Goal: Find contact information: Find contact information

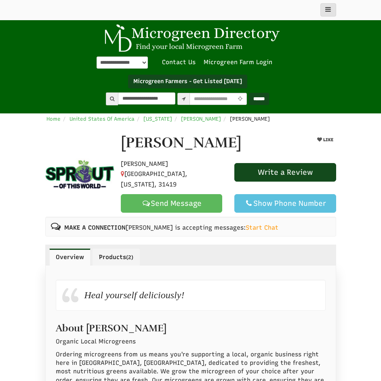
type input "**********"
click at [249, 93] on input "******" at bounding box center [259, 99] width 20 height 12
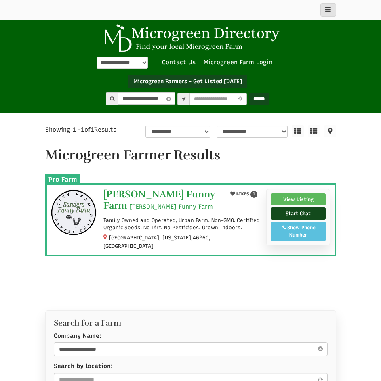
click at [151, 193] on span "[PERSON_NAME] Funny Farm" at bounding box center [158, 199] width 111 height 23
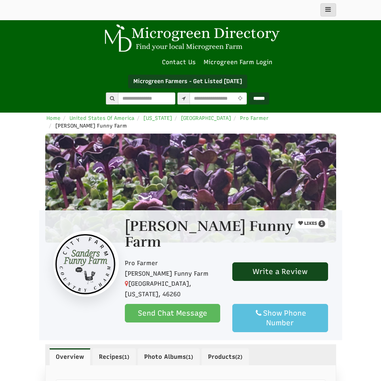
select select "Language Translate Widget"
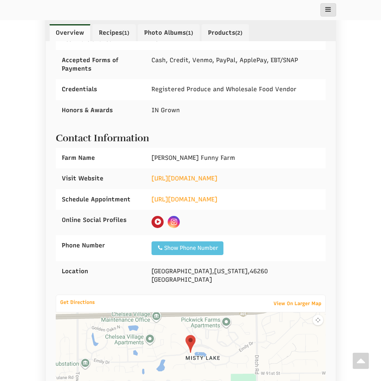
scroll to position [538, 0]
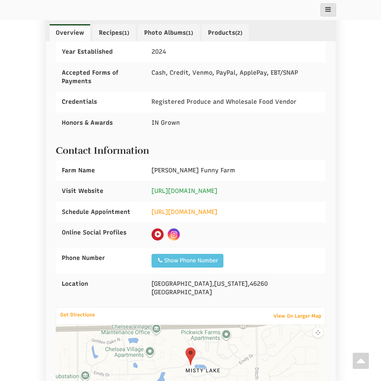
click at [208, 187] on link "https://www.SandersFunnyFarm.com" at bounding box center [184, 190] width 66 height 7
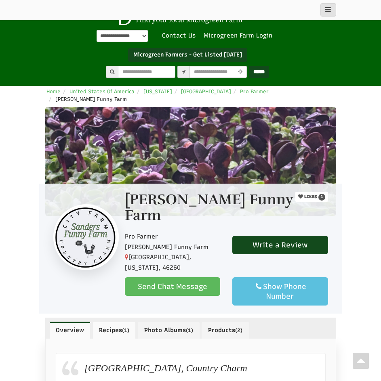
scroll to position [0, 0]
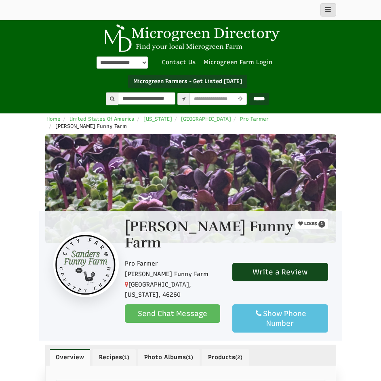
type input "**********"
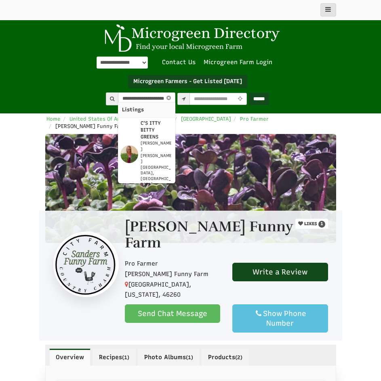
click at [145, 126] on strong "C'S ITTY BITTY GREENS" at bounding box center [151, 129] width 20 height 19
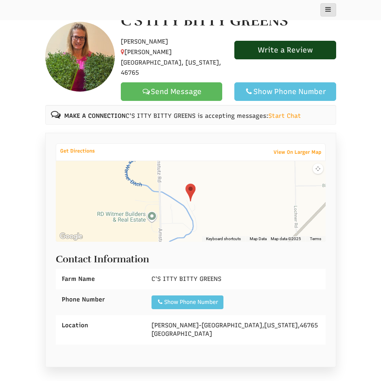
scroll to position [269, 0]
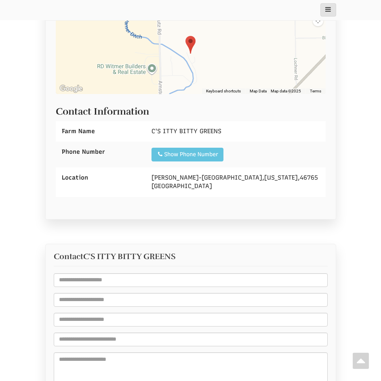
click at [189, 151] on div "Show Phone Number" at bounding box center [187, 155] width 61 height 8
drag, startPoint x: 223, startPoint y: 114, endPoint x: 147, endPoint y: 117, distance: 75.6
click at [147, 121] on div "C'S ITTY BITTY GREENS" at bounding box center [235, 131] width 180 height 21
copy span "C'S ITTY BITTY GREENS"
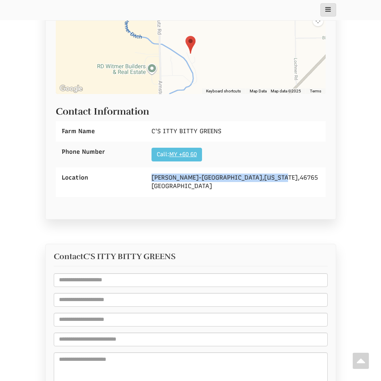
drag, startPoint x: 151, startPoint y: 159, endPoint x: 222, endPoint y: 159, distance: 70.7
click at [222, 168] on div "Leo-Cedarville , Indiana , 46765 United States" at bounding box center [235, 182] width 180 height 29
copy div "Leo-Cedarville , Indiana"
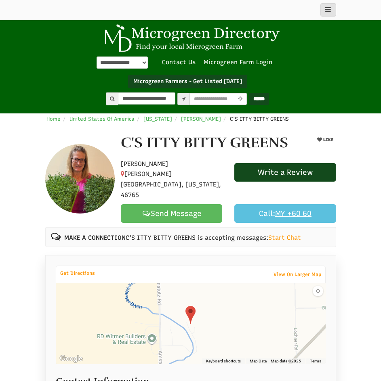
type input "**********"
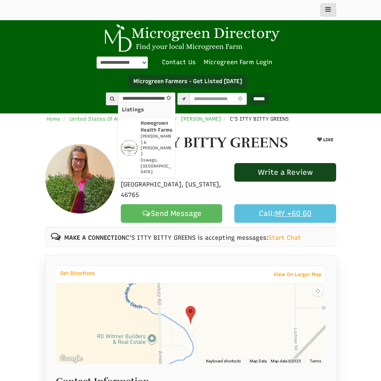
click at [141, 127] on p "Homegrown Health Farms" at bounding box center [157, 127] width 32 height 14
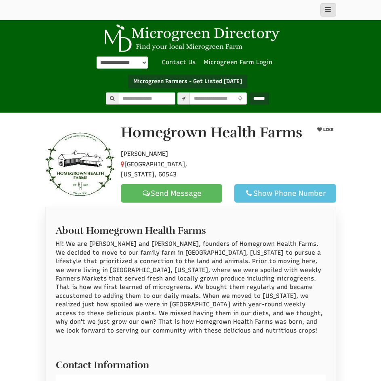
scroll to position [134, 0]
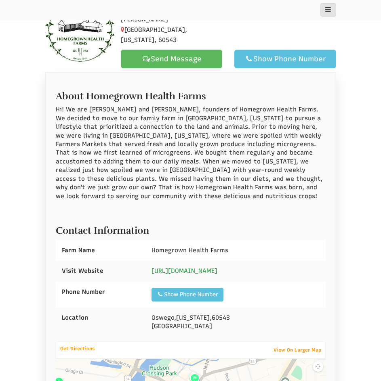
click at [207, 267] on link "https://www.homegrownhealthfarms.com" at bounding box center [184, 270] width 66 height 7
click at [201, 288] on div "Show Phone Number Call: 630-336-3192" at bounding box center [187, 295] width 72 height 14
click at [199, 291] on div "Show Phone Number" at bounding box center [187, 295] width 61 height 8
drag, startPoint x: 149, startPoint y: 243, endPoint x: 228, endPoint y: 246, distance: 79.6
click at [228, 246] on div "Homegrown Health Farms" at bounding box center [235, 250] width 180 height 21
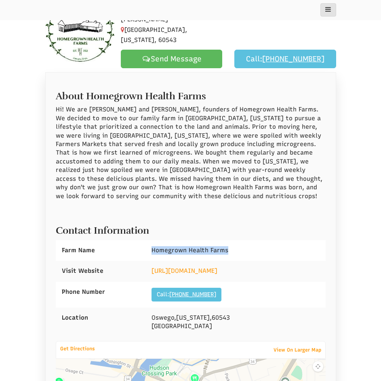
copy span "Homegrown Health Farms"
drag, startPoint x: 151, startPoint y: 309, endPoint x: 199, endPoint y: 306, distance: 47.8
click at [199, 308] on div "Oswego , Illinois , 60543 United States" at bounding box center [235, 322] width 180 height 29
copy div "Oswego , Illinois"
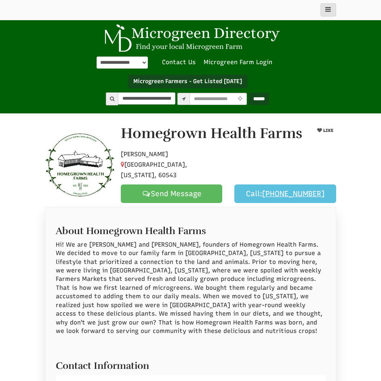
scroll to position [0, 19]
type input "**********"
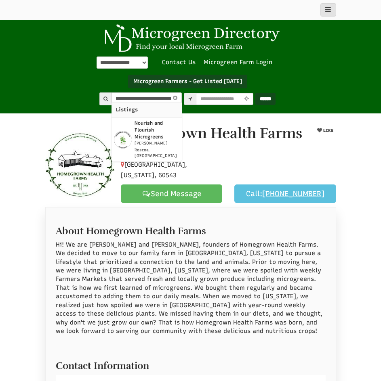
click at [140, 124] on strong "Nourish and Flourish Microgreens" at bounding box center [148, 129] width 29 height 19
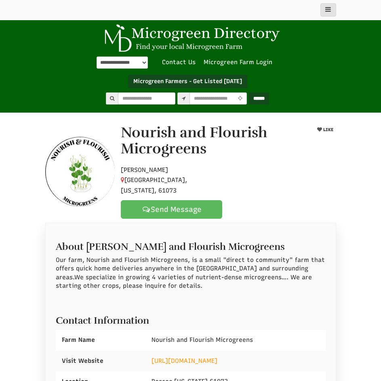
scroll to position [134, 0]
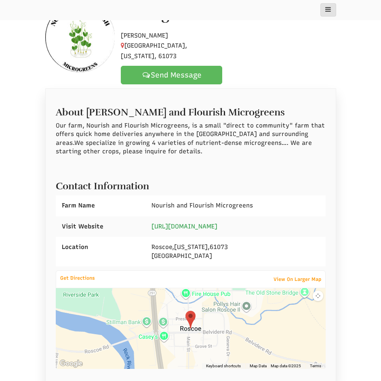
click at [215, 223] on link "[URL][DOMAIN_NAME]" at bounding box center [184, 226] width 66 height 7
